Goal: Register for event/course

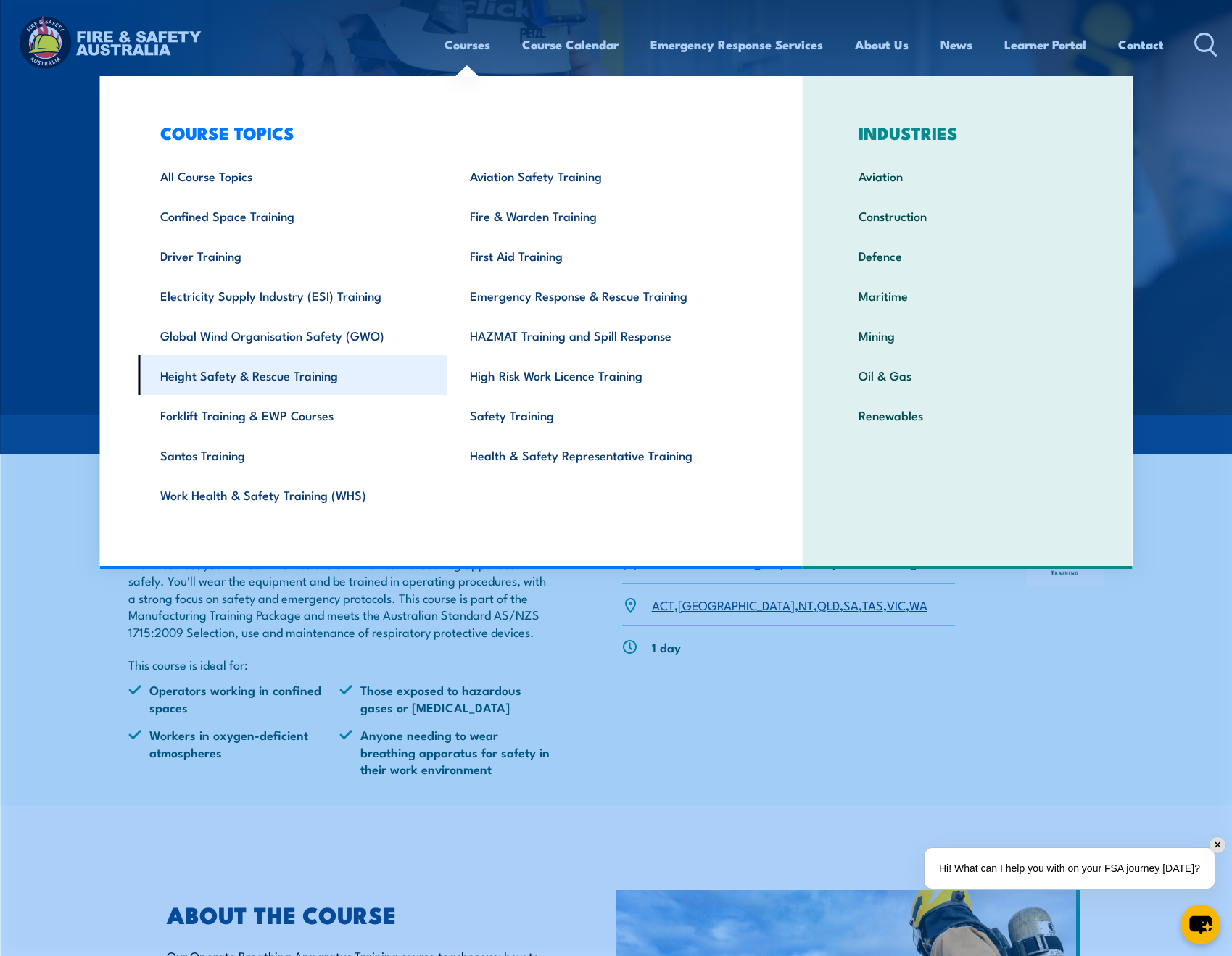
click at [251, 375] on link "Height Safety & Rescue Training" at bounding box center [292, 376] width 310 height 40
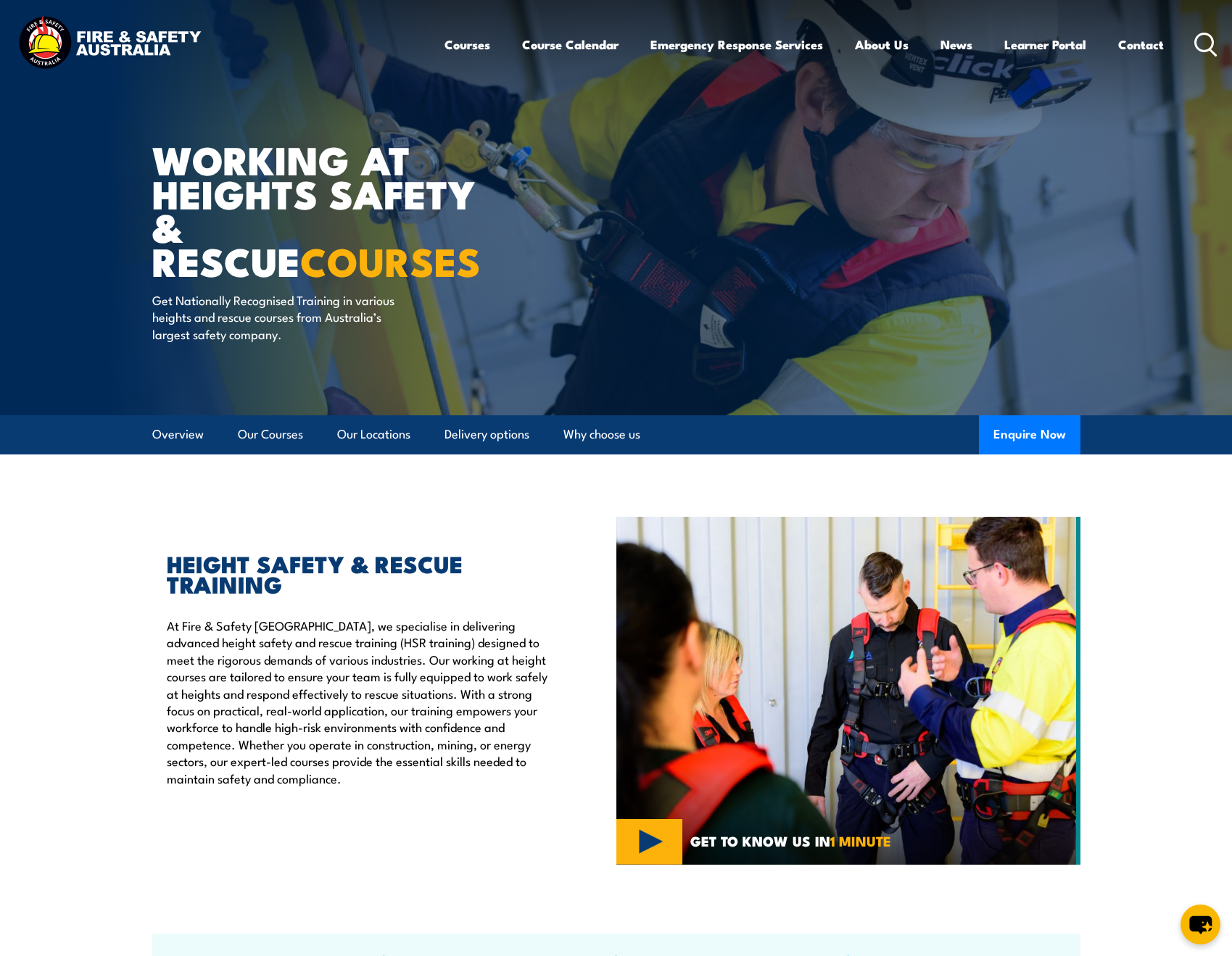
click at [412, 24] on div "Courses Course Calendar Emergency Response Services Services Overview Emergency…" at bounding box center [616, 44] width 1203 height 63
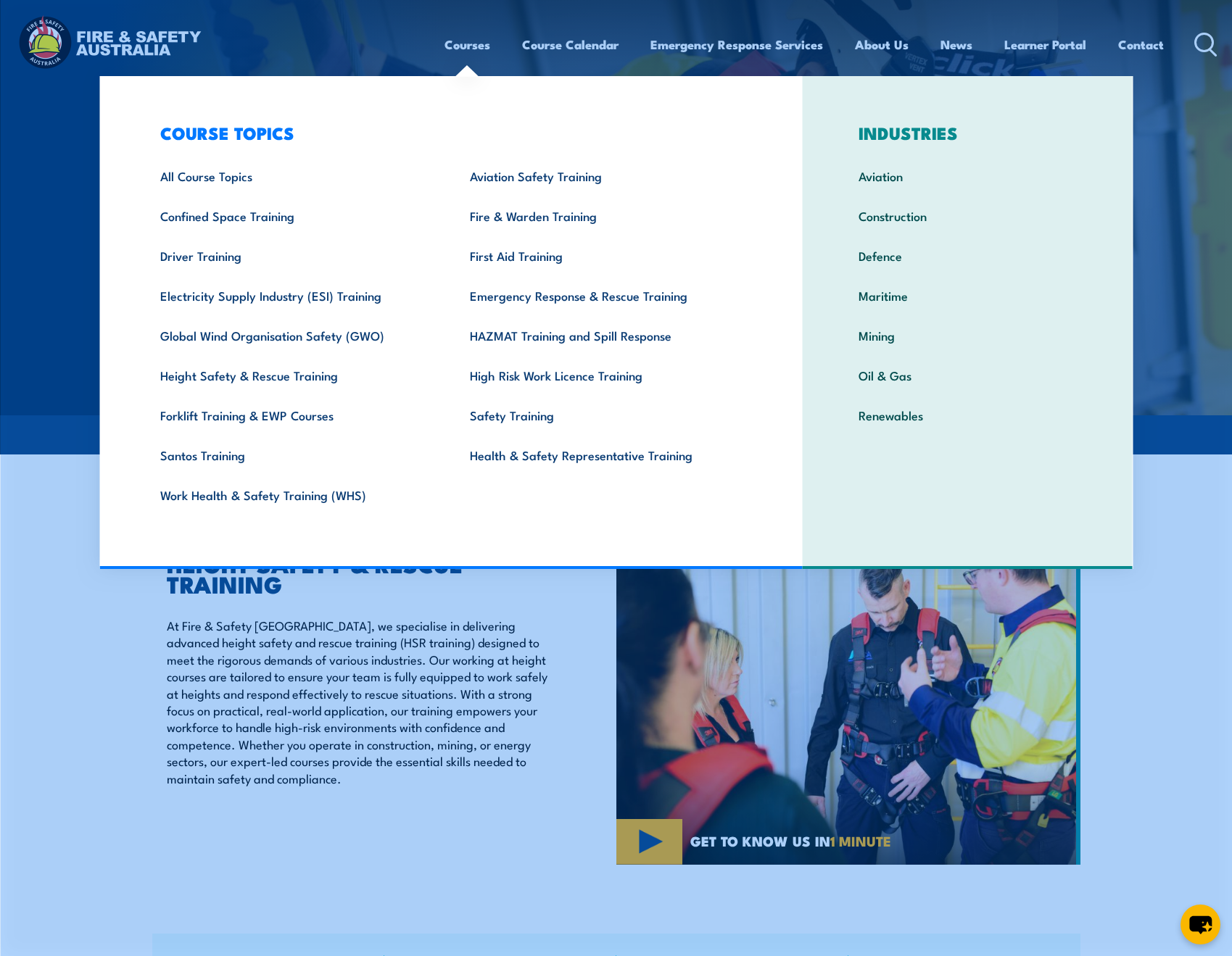
click at [1199, 35] on circle at bounding box center [1205, 42] width 17 height 17
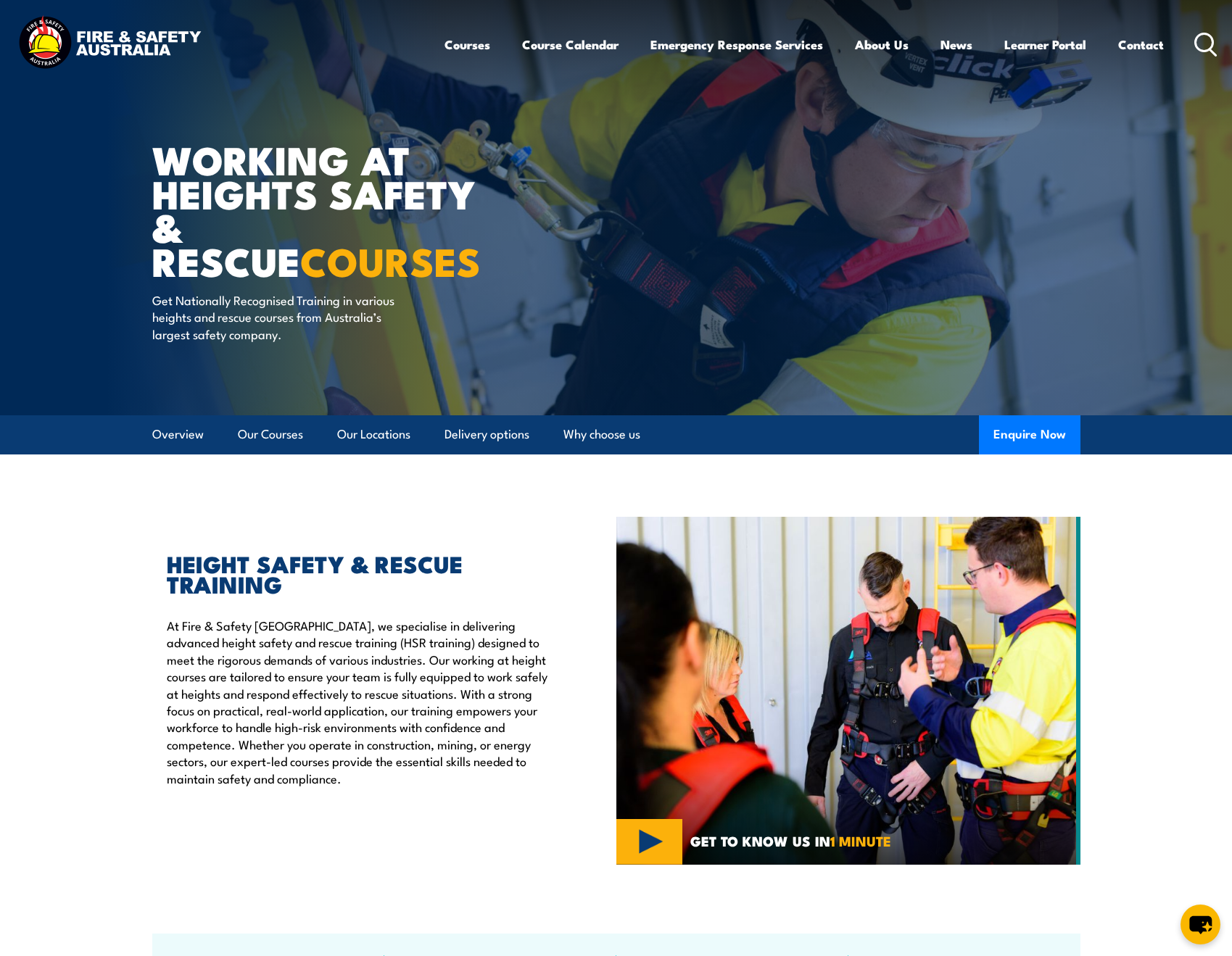
click at [1199, 35] on circle at bounding box center [1205, 42] width 17 height 17
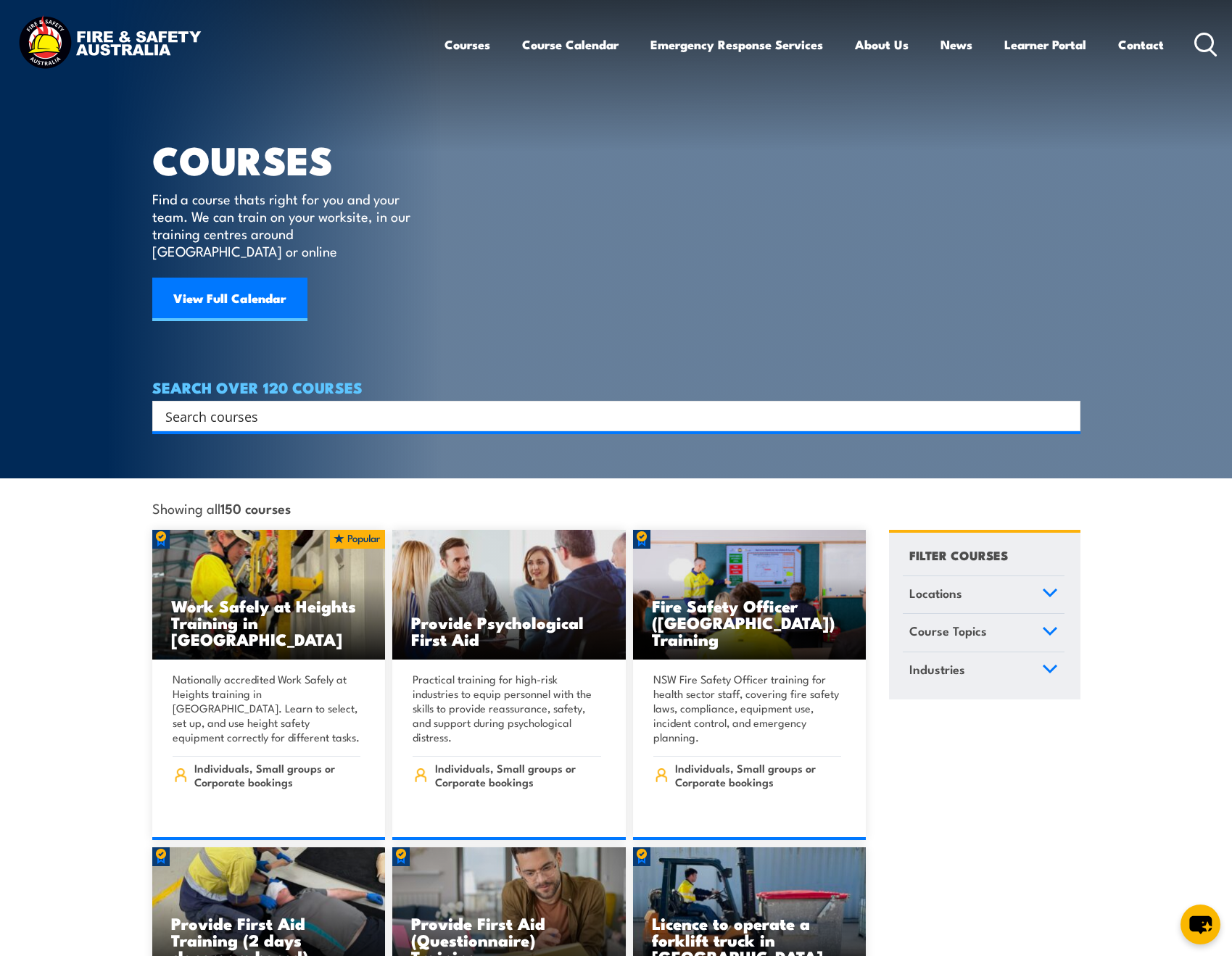
click at [183, 405] on input "Search input" at bounding box center [607, 416] width 883 height 22
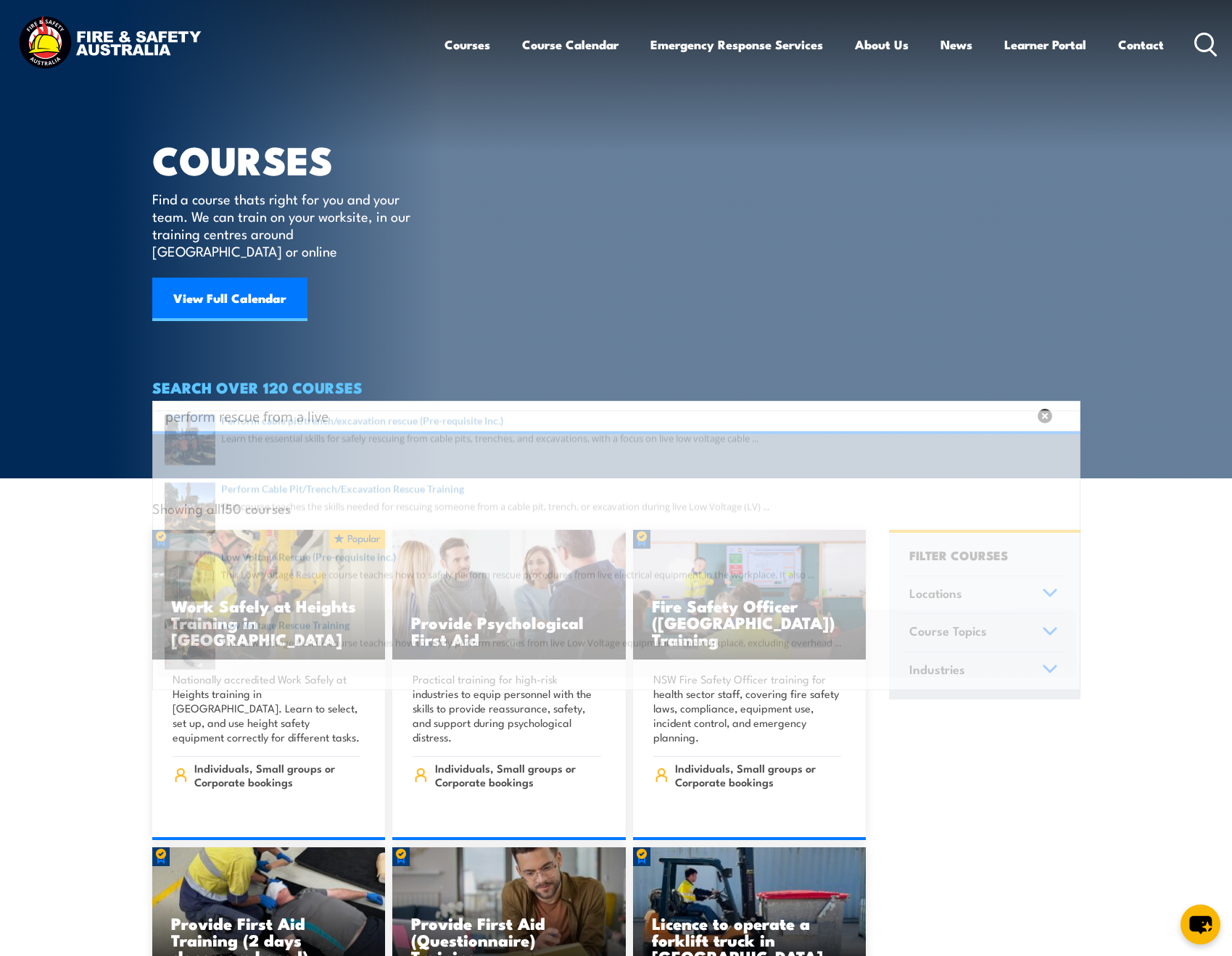
type input "perform rescue from a live"
click at [187, 670] on span at bounding box center [616, 665] width 920 height 68
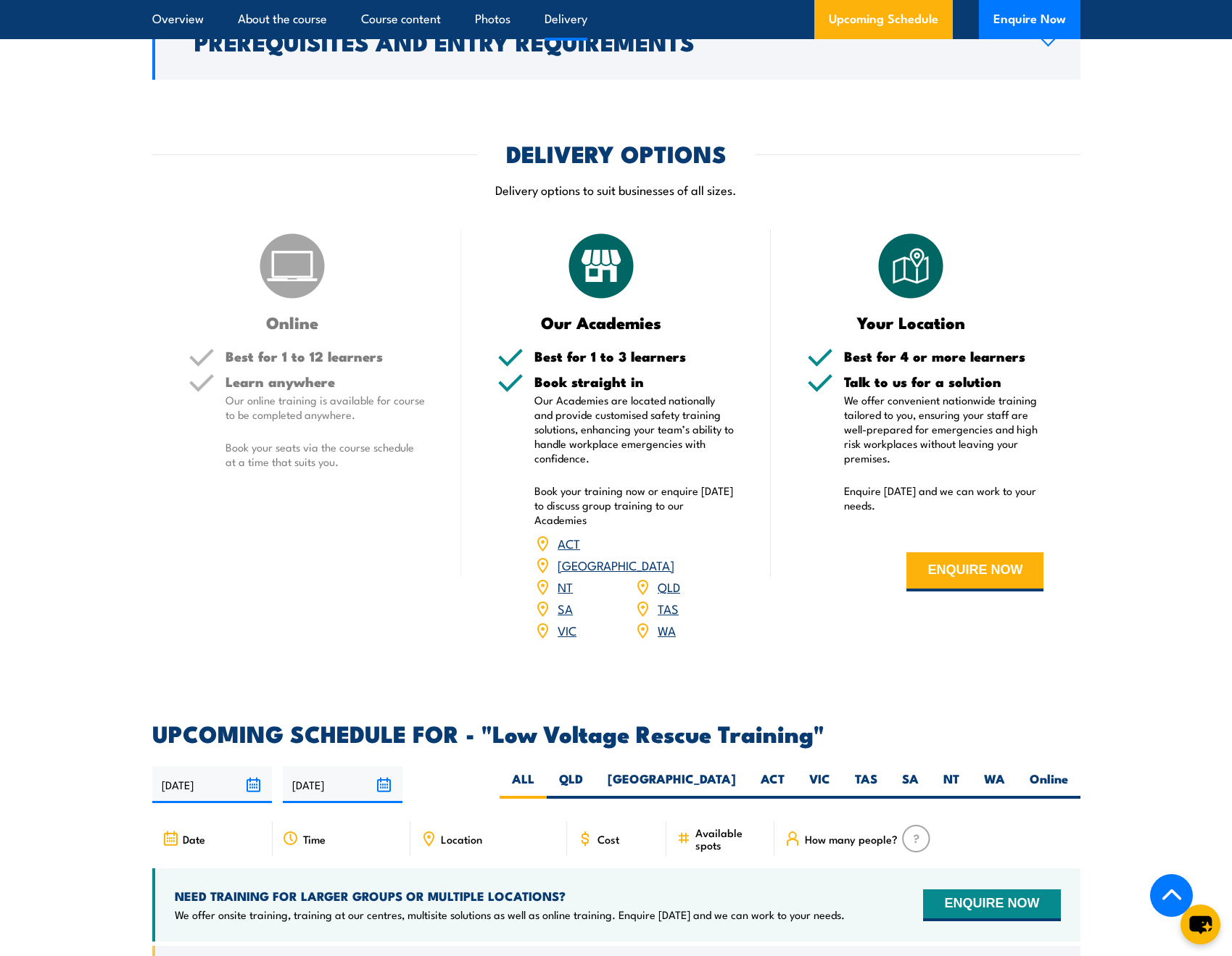
scroll to position [1885, 0]
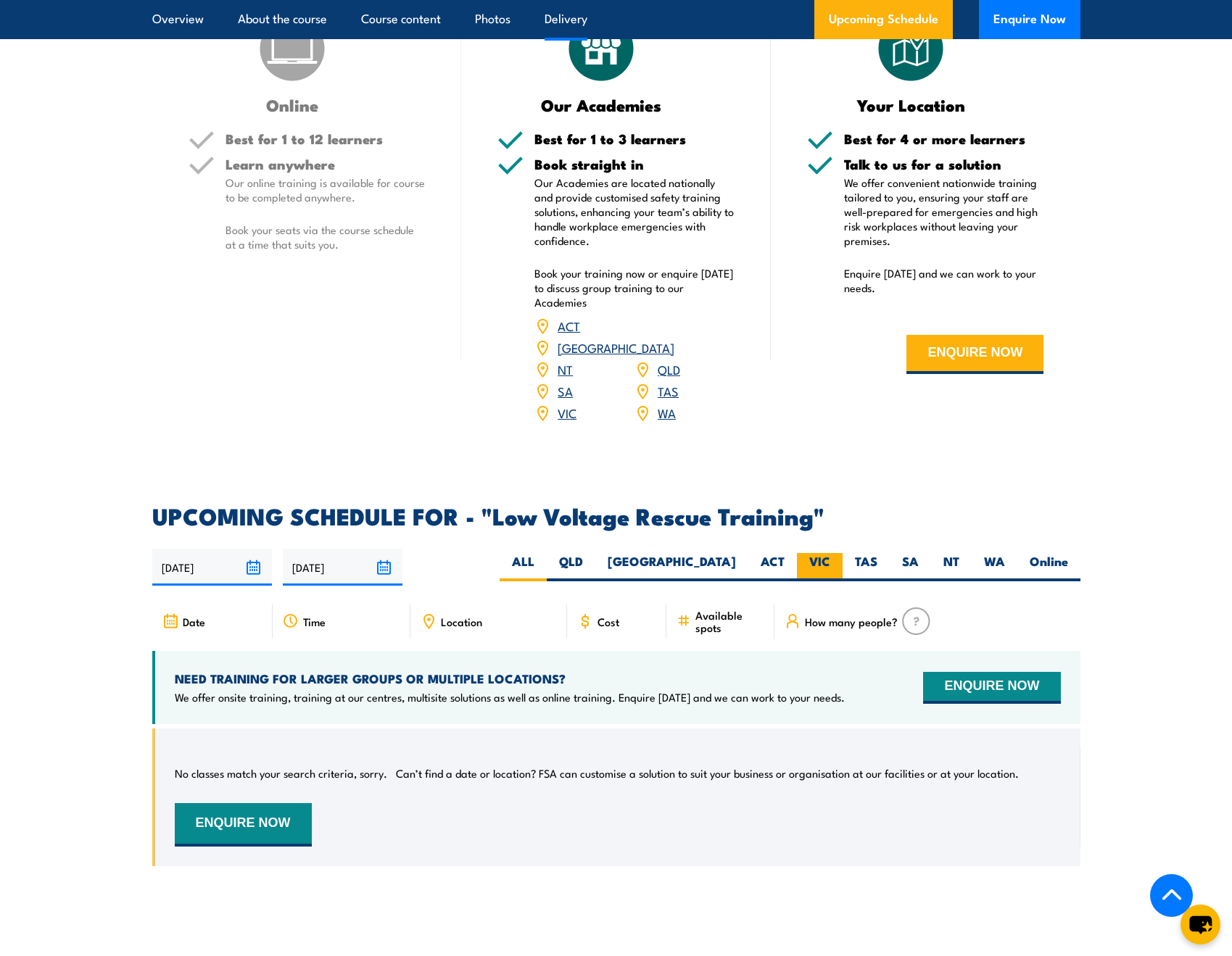
click at [827, 553] on label "VIC" at bounding box center [820, 567] width 45 height 28
click at [831, 553] on input "VIC" at bounding box center [835, 558] width 10 height 10
radio input "true"
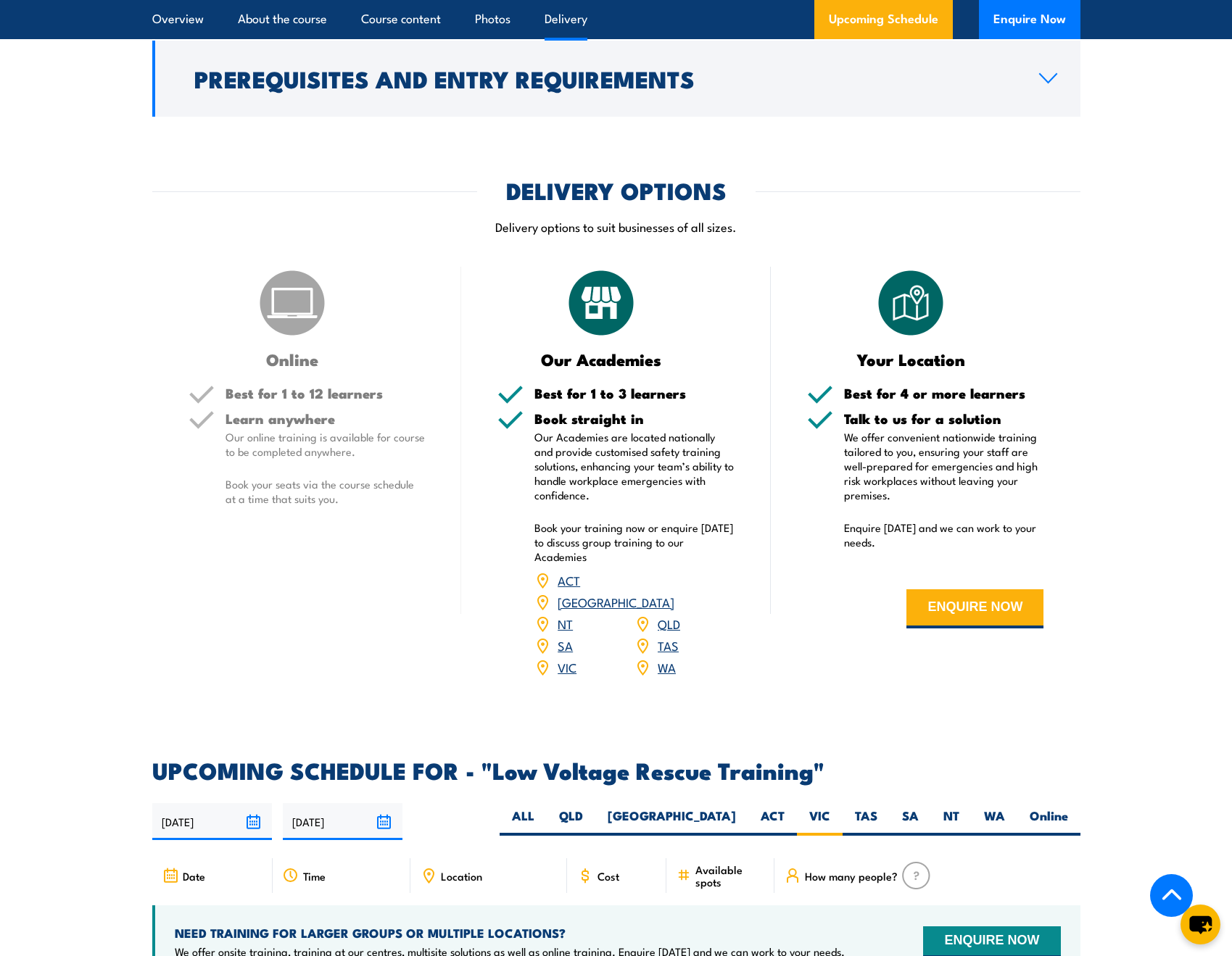
scroll to position [1644, 0]
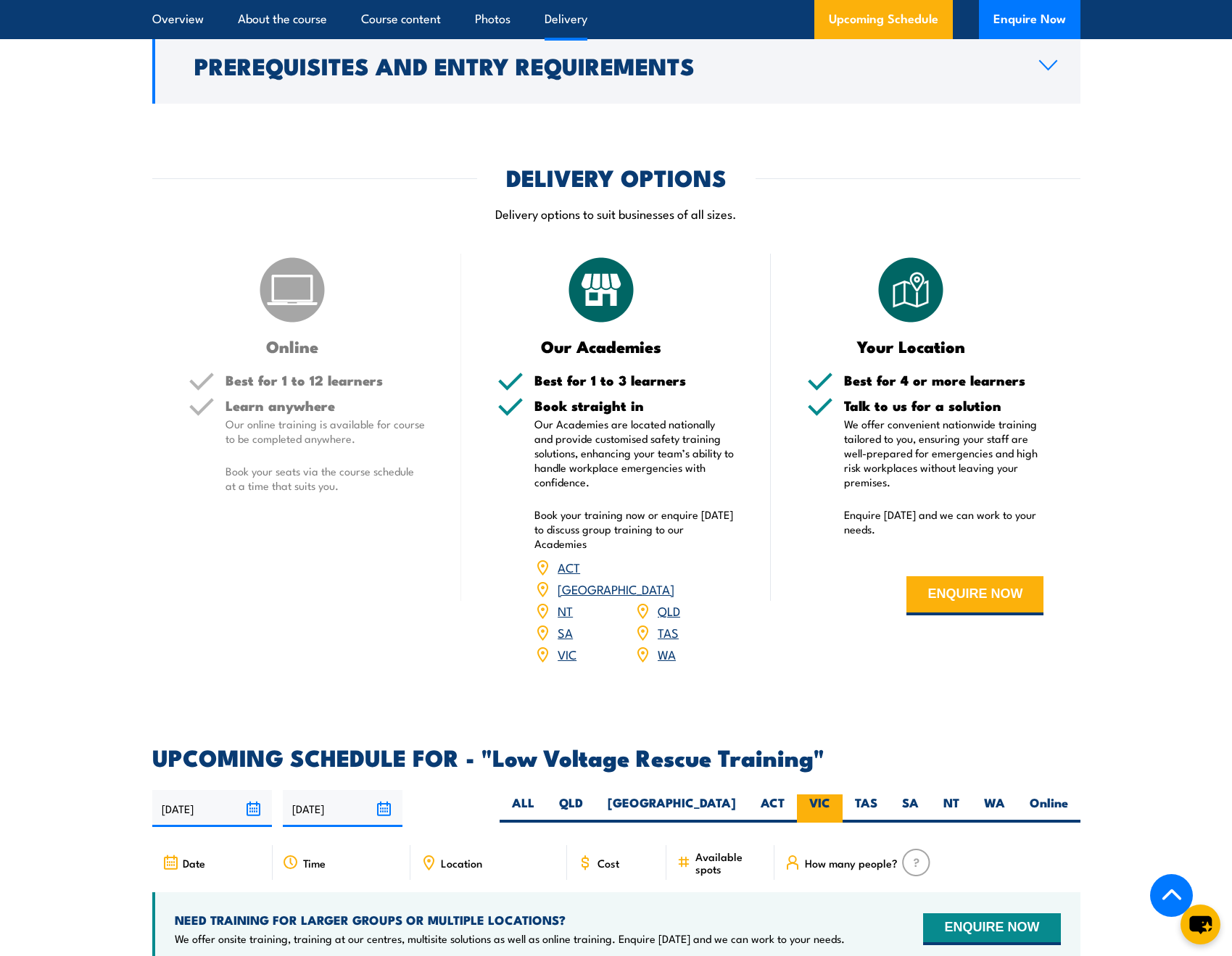
click at [813, 795] on label "VIC" at bounding box center [820, 809] width 45 height 28
click at [831, 795] on input "VIC" at bounding box center [835, 799] width 10 height 10
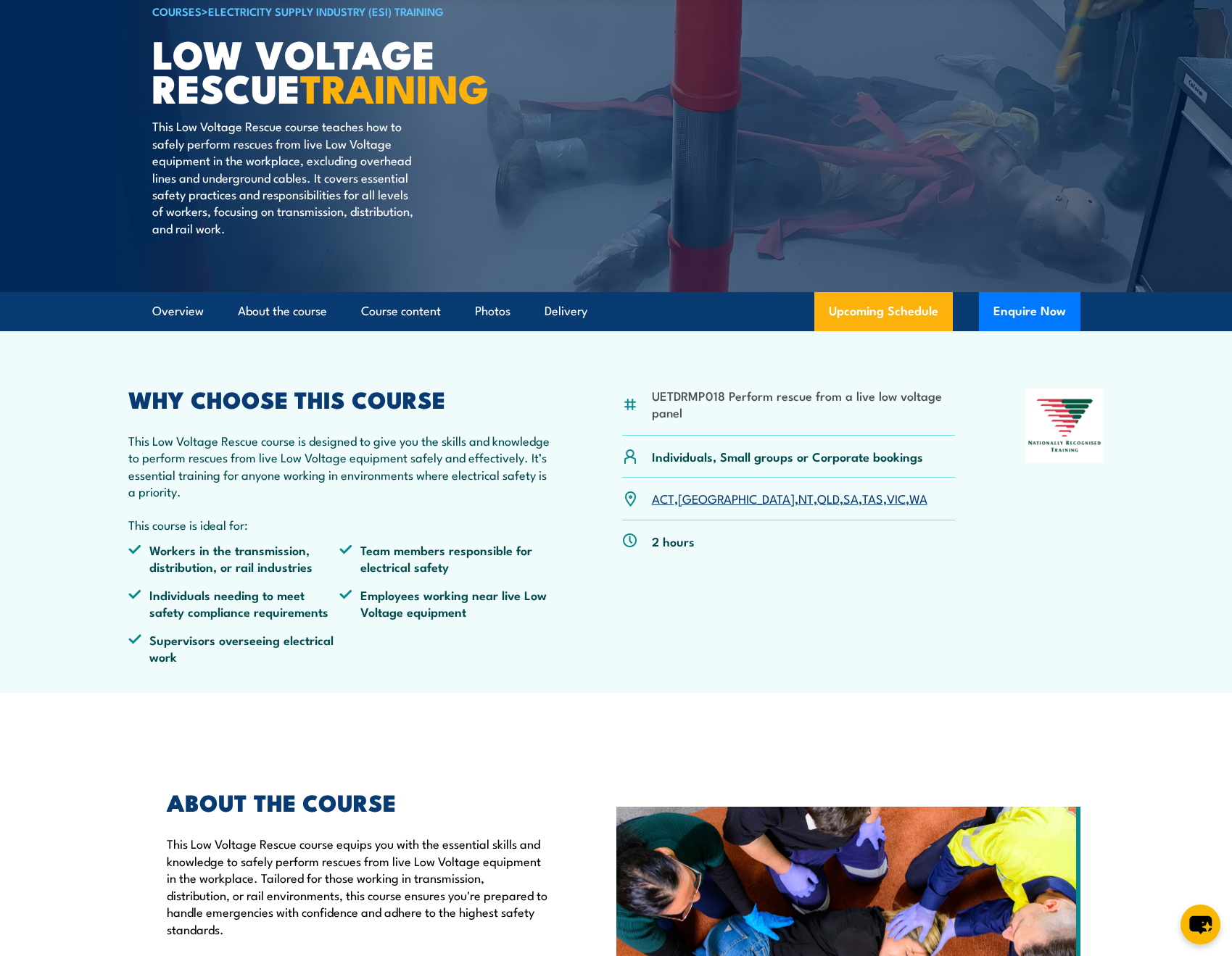
scroll to position [0, 0]
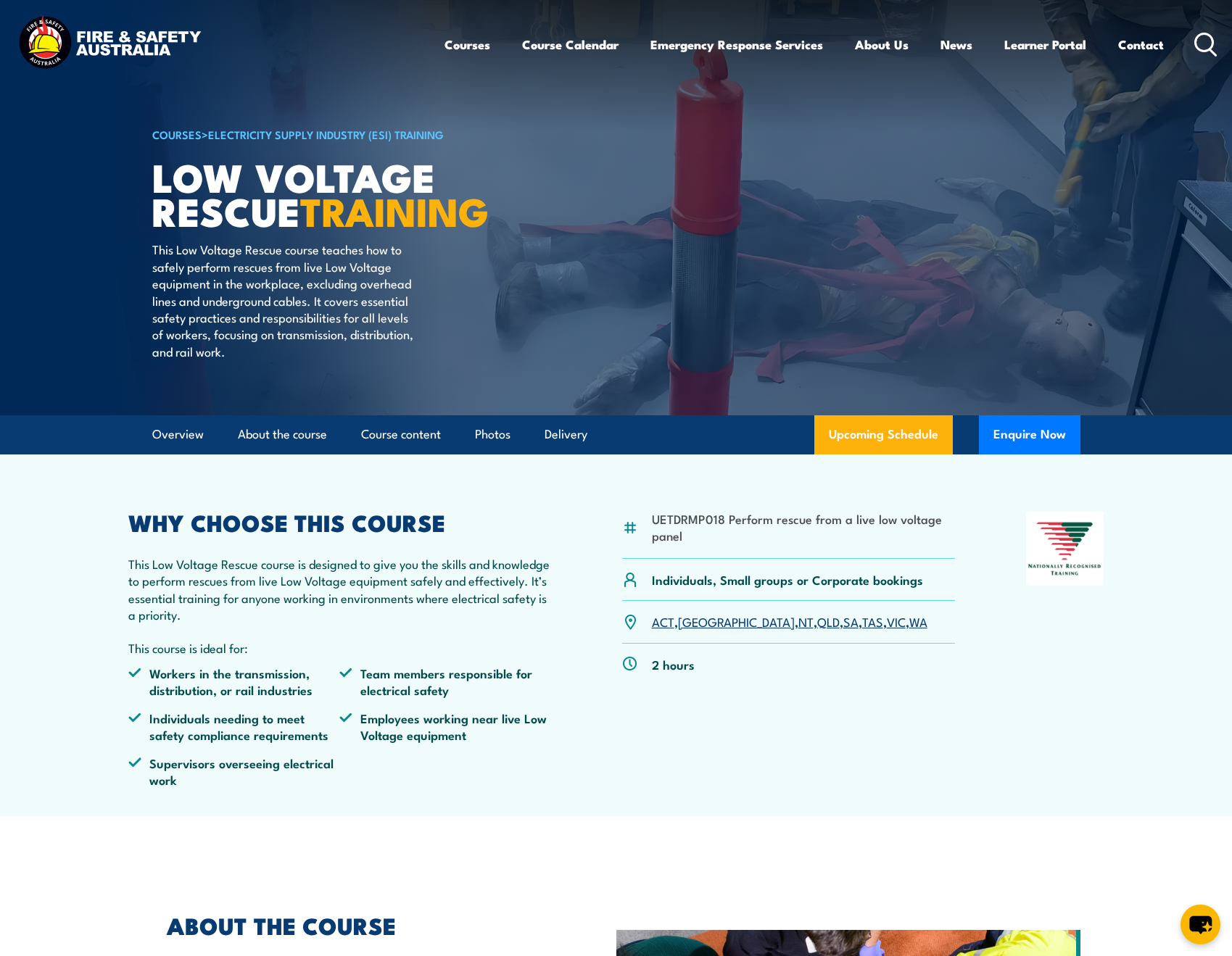
click at [887, 621] on link "VIC" at bounding box center [896, 621] width 19 height 17
click at [567, 44] on link "Course Calendar" at bounding box center [570, 44] width 97 height 38
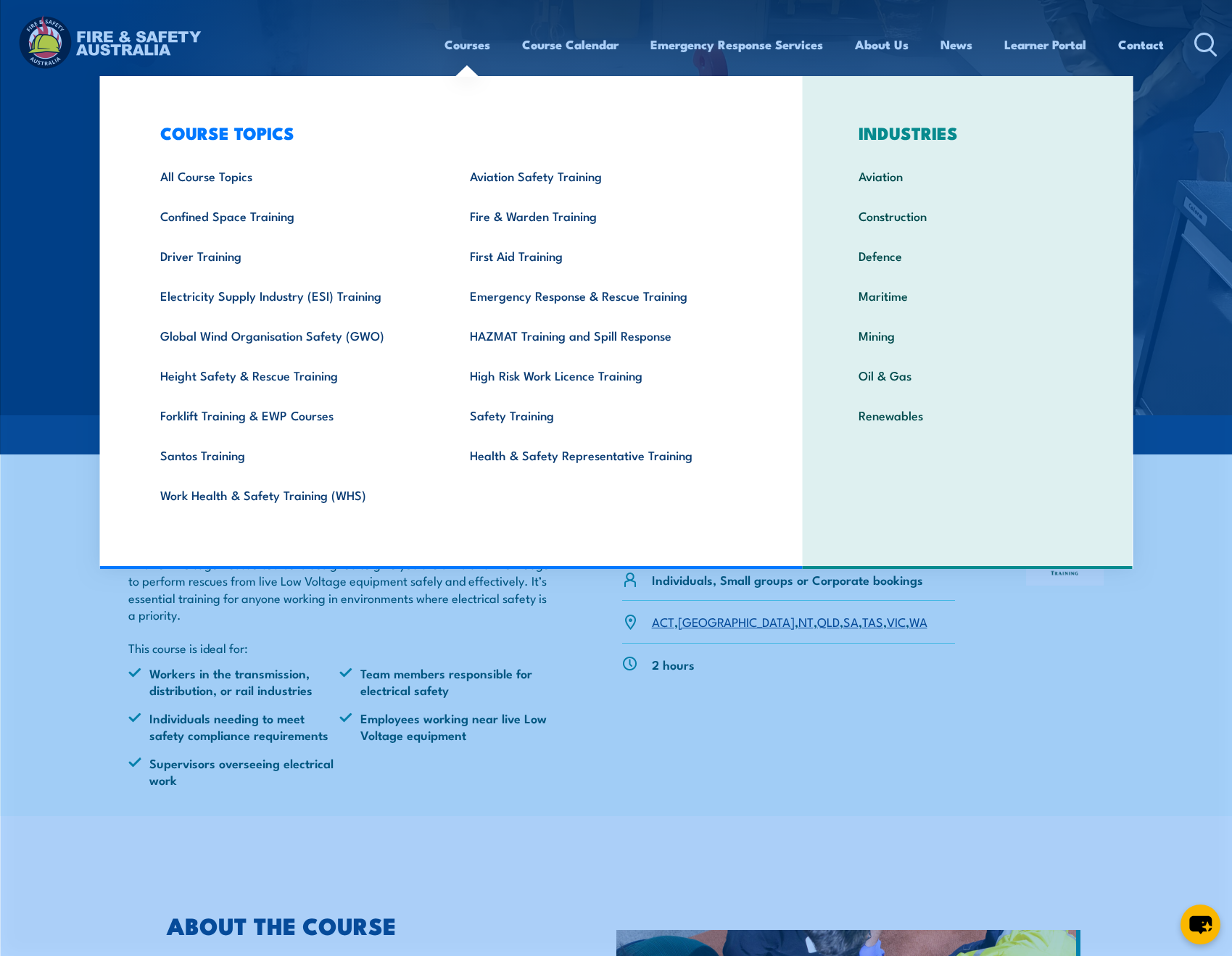
click at [473, 45] on link "Courses" at bounding box center [467, 44] width 45 height 38
click at [229, 219] on link "Confined Space Training" at bounding box center [292, 216] width 310 height 40
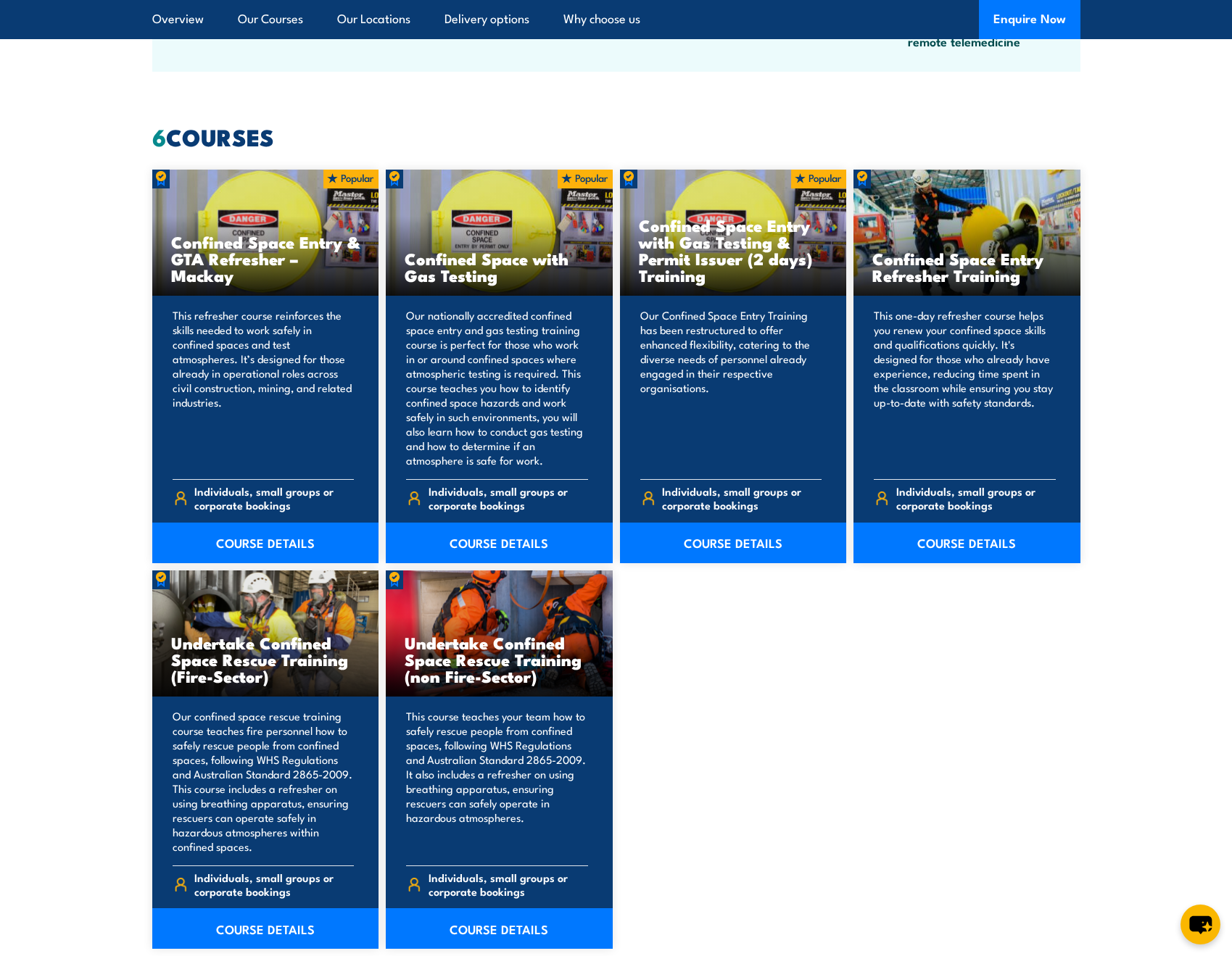
scroll to position [943, 0]
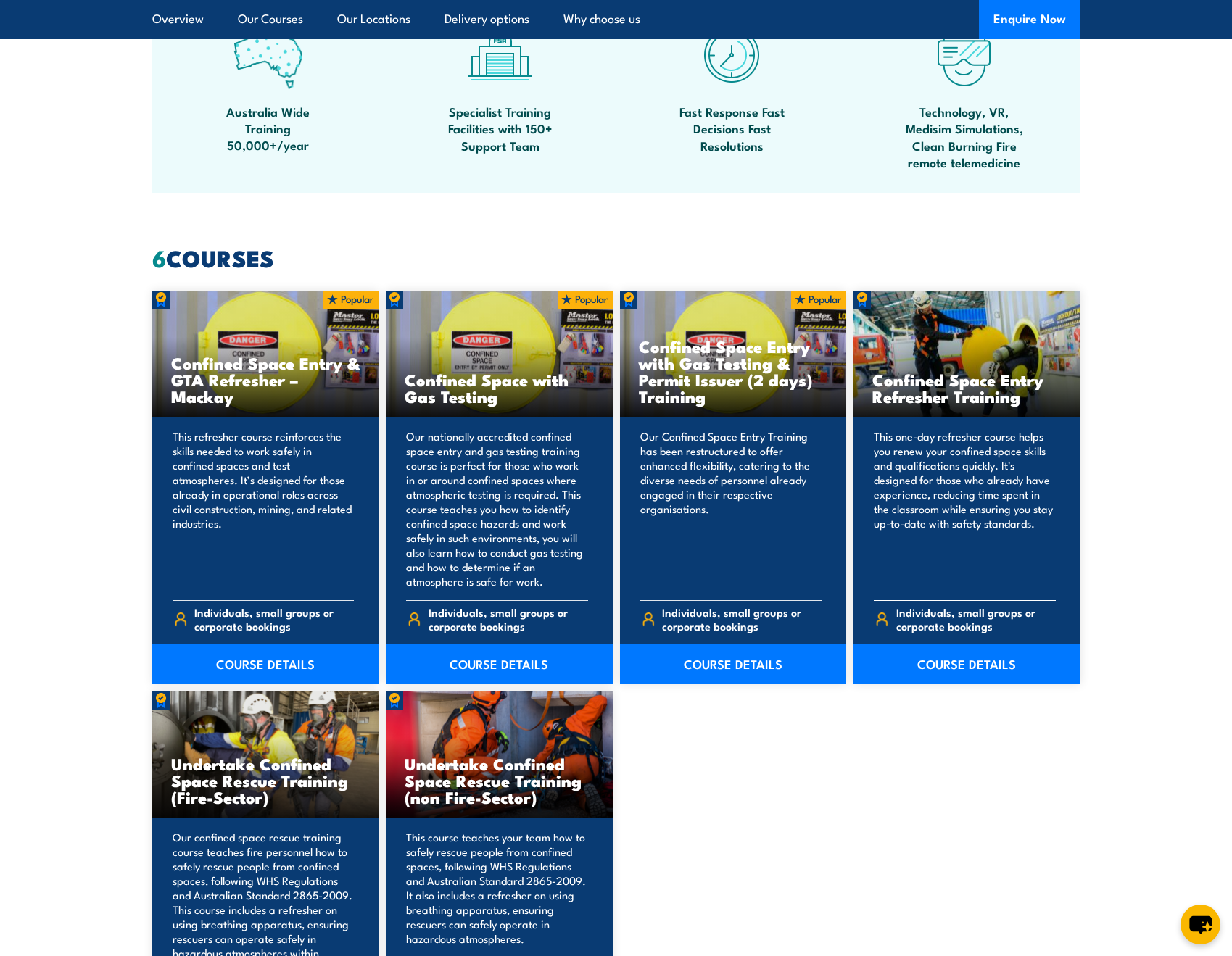
click at [964, 660] on link "COURSE DETAILS" at bounding box center [967, 664] width 227 height 41
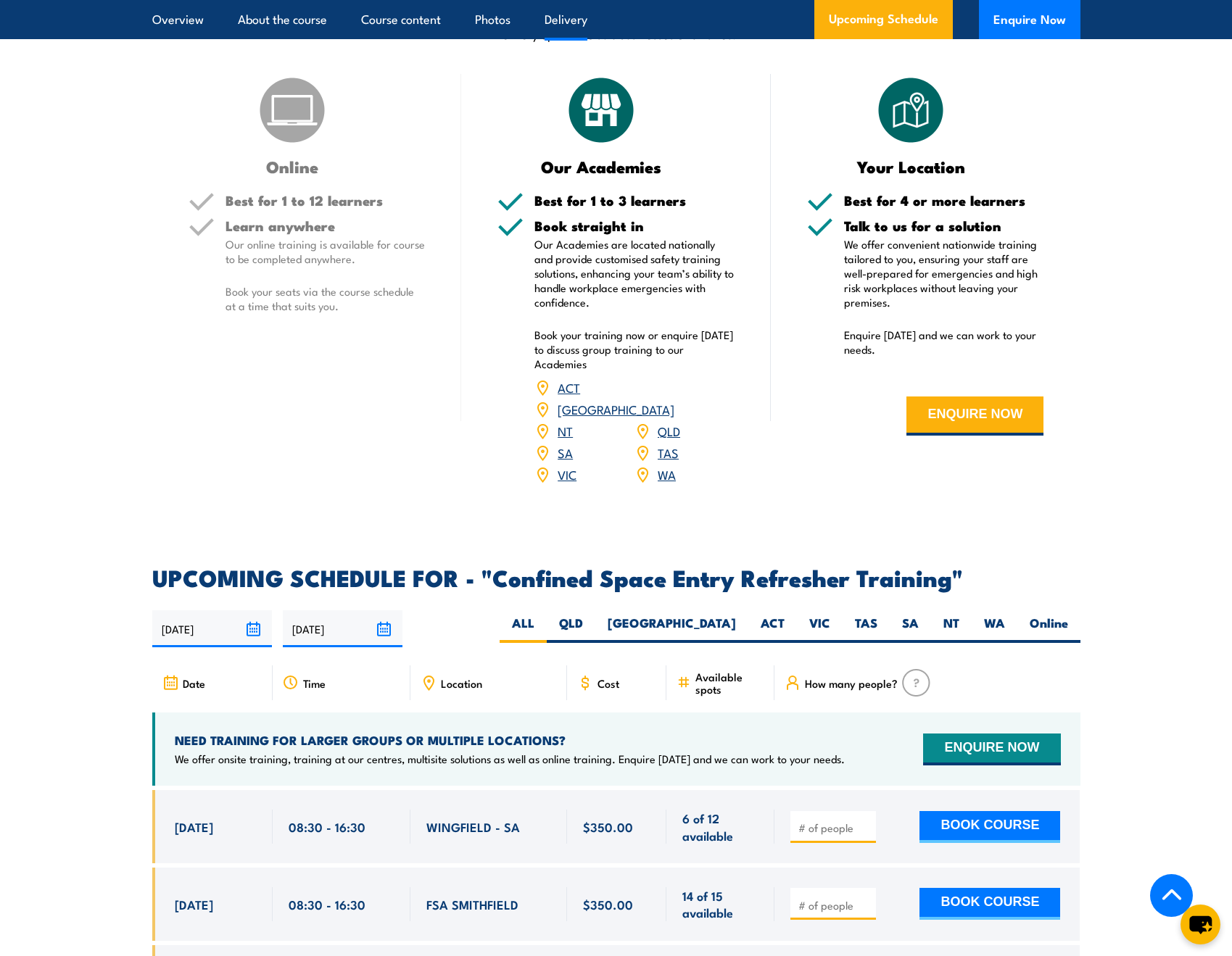
scroll to position [2030, 0]
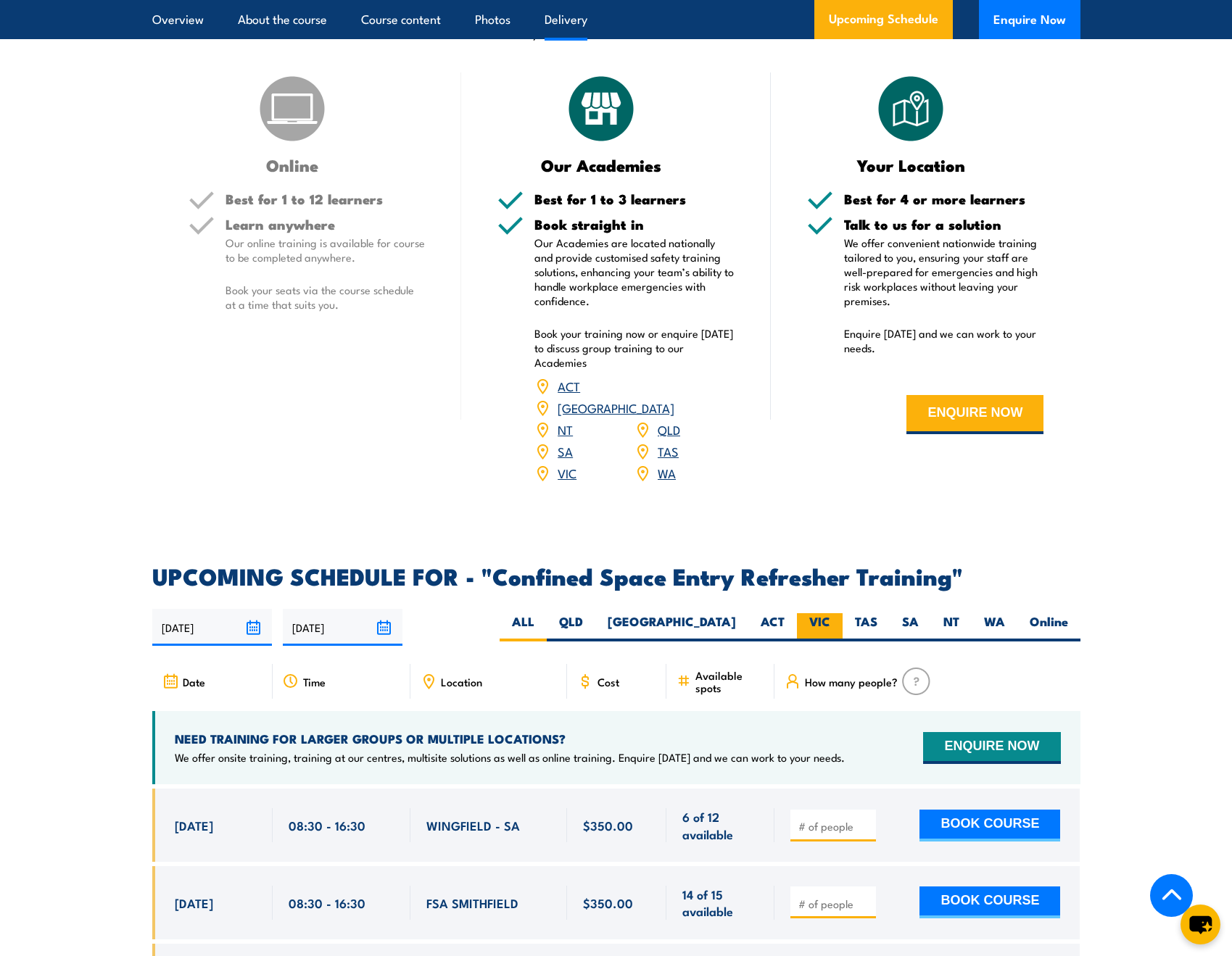
click at [818, 614] on label "VIC" at bounding box center [820, 627] width 45 height 28
click at [831, 614] on input "VIC" at bounding box center [835, 618] width 10 height 10
radio input "true"
click at [818, 614] on label "VIC" at bounding box center [820, 627] width 45 height 28
click at [831, 614] on input "VIC" at bounding box center [835, 618] width 10 height 10
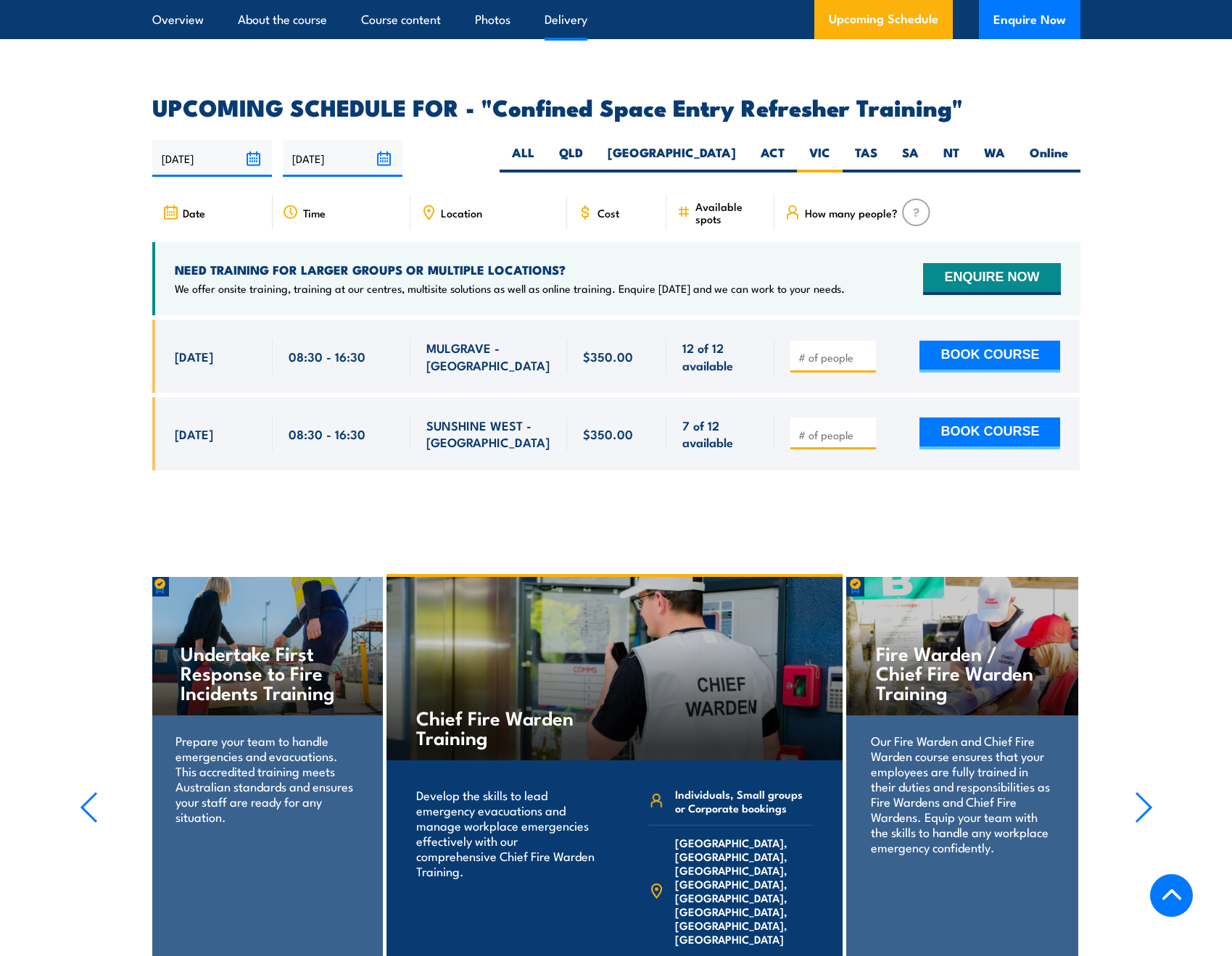
scroll to position [2571, 0]
